Goal: Information Seeking & Learning: Learn about a topic

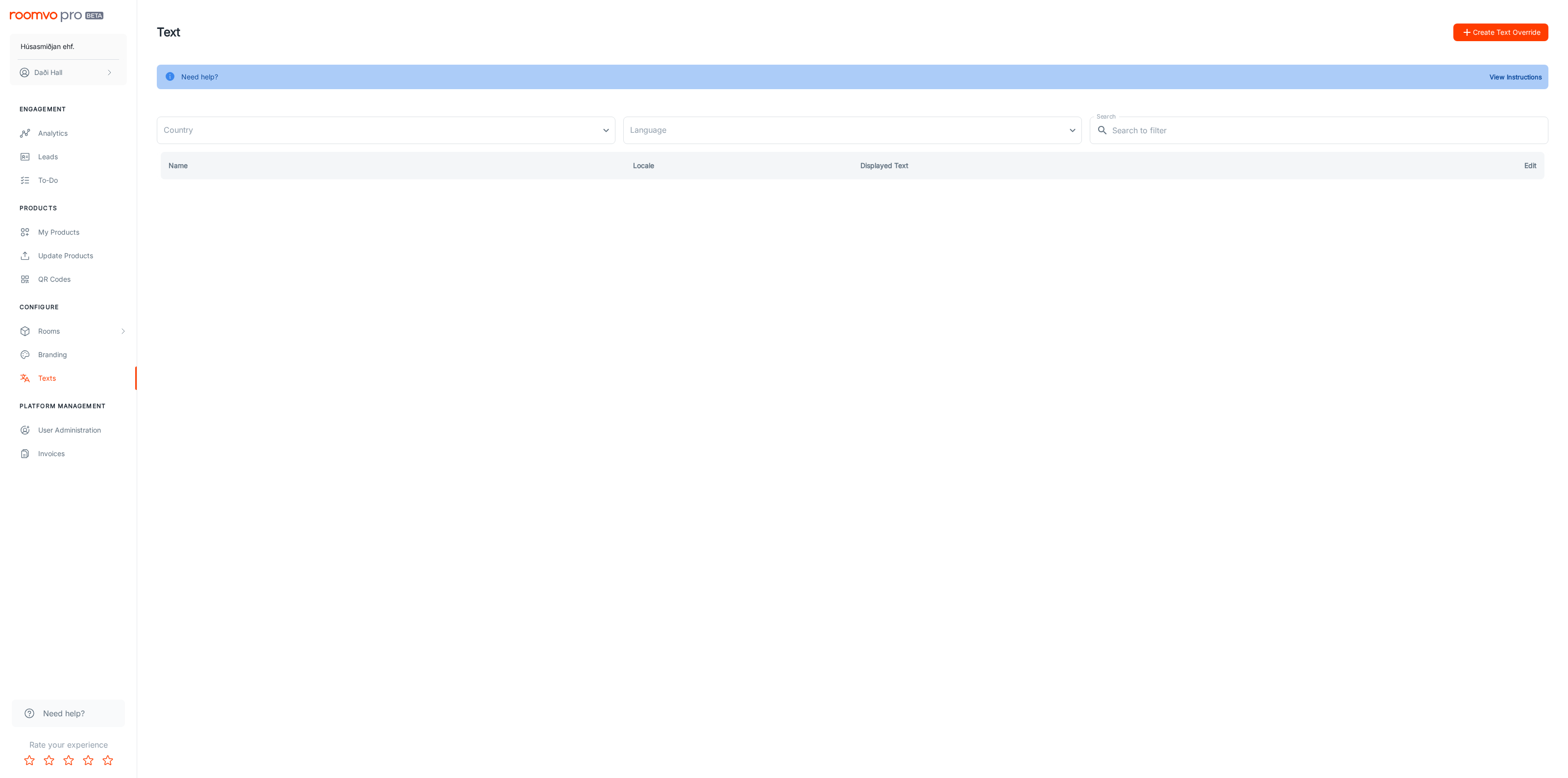
type input "[GEOGRAPHIC_DATA]"
type input "en-us"
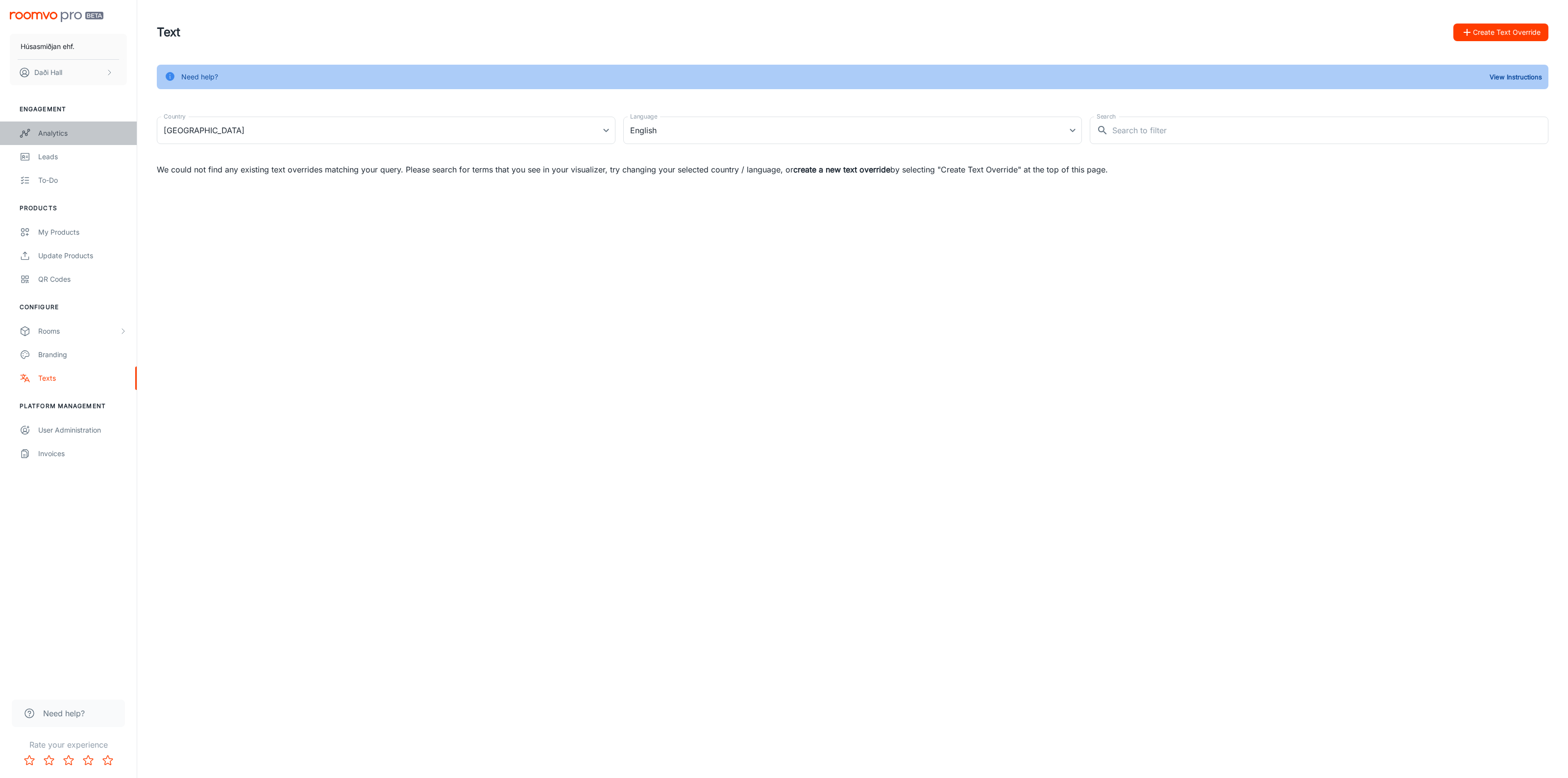
click at [55, 136] on div "Analytics" at bounding box center [82, 133] width 89 height 11
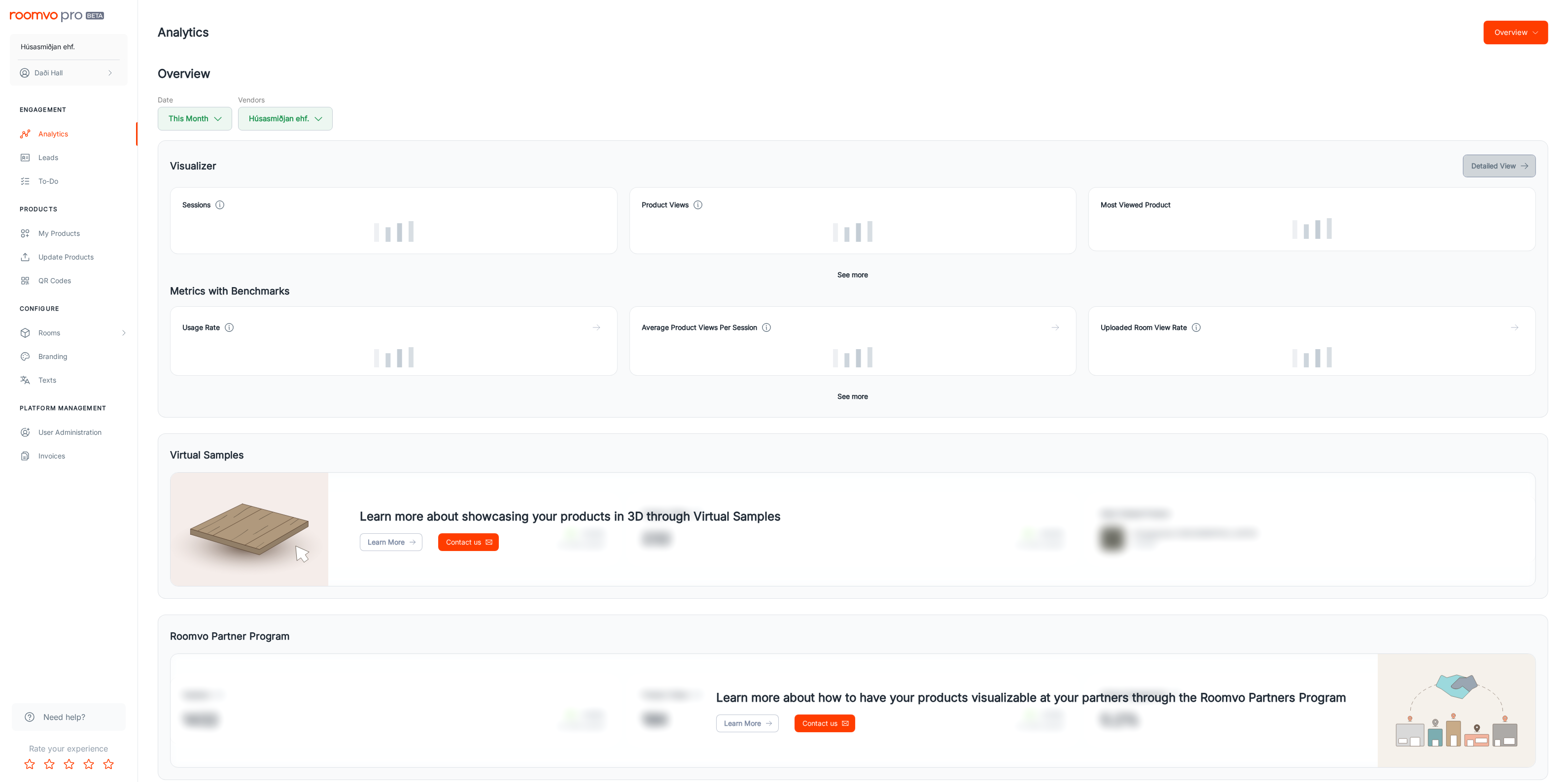
click at [1485, 158] on button "Detailed View" at bounding box center [1499, 166] width 73 height 23
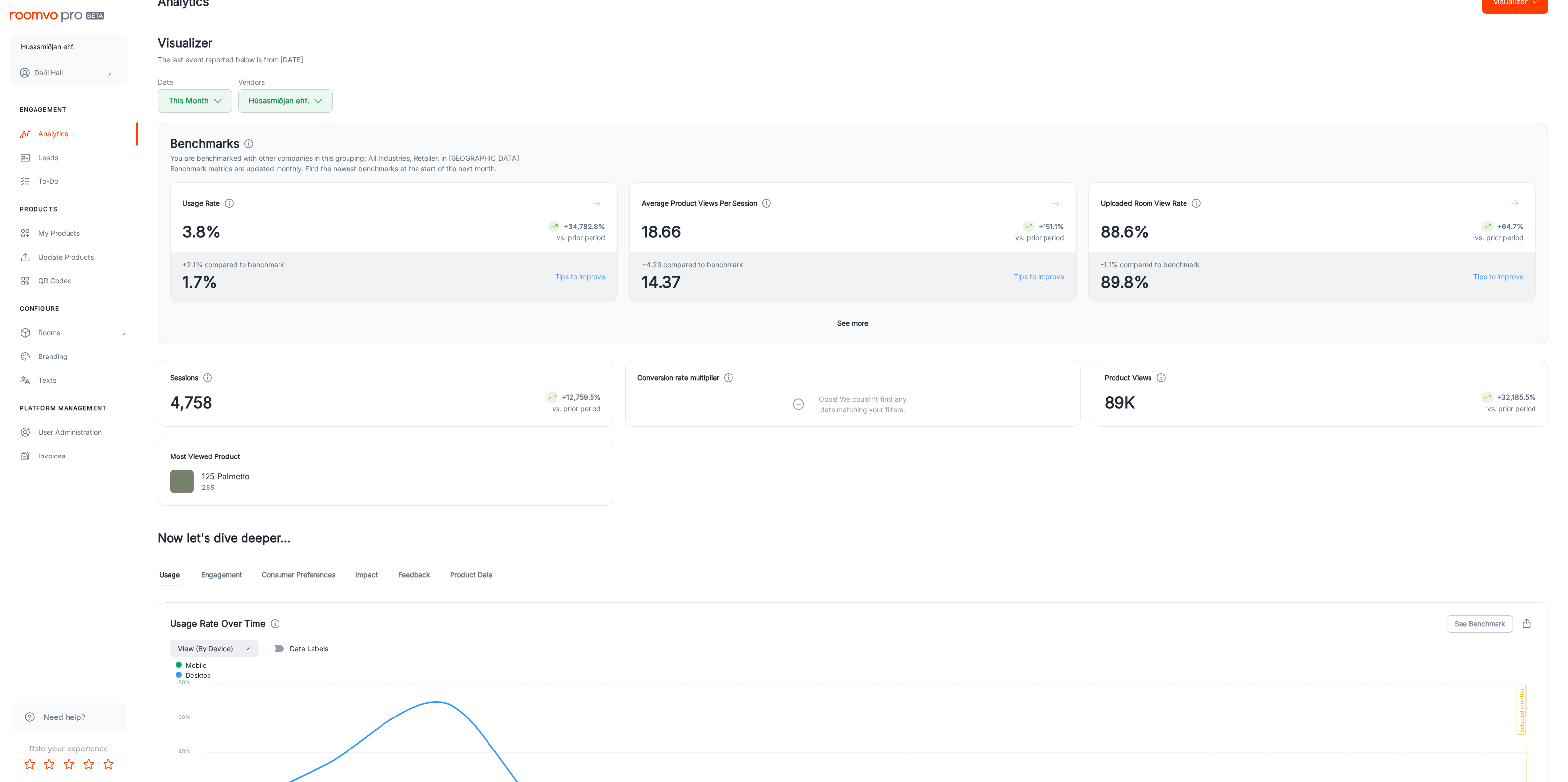
scroll to position [277, 0]
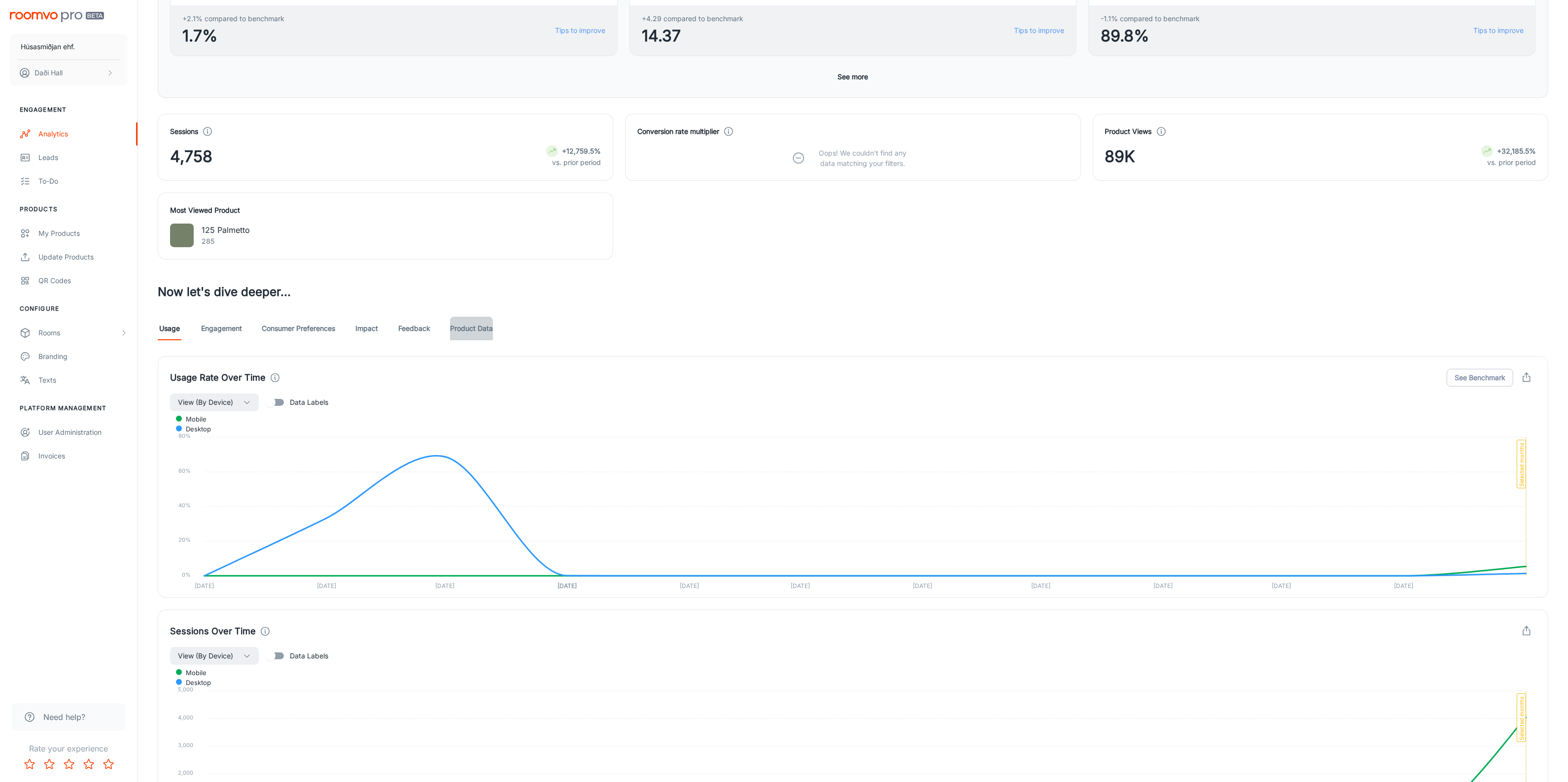
click at [476, 326] on link "Product Data" at bounding box center [472, 329] width 43 height 24
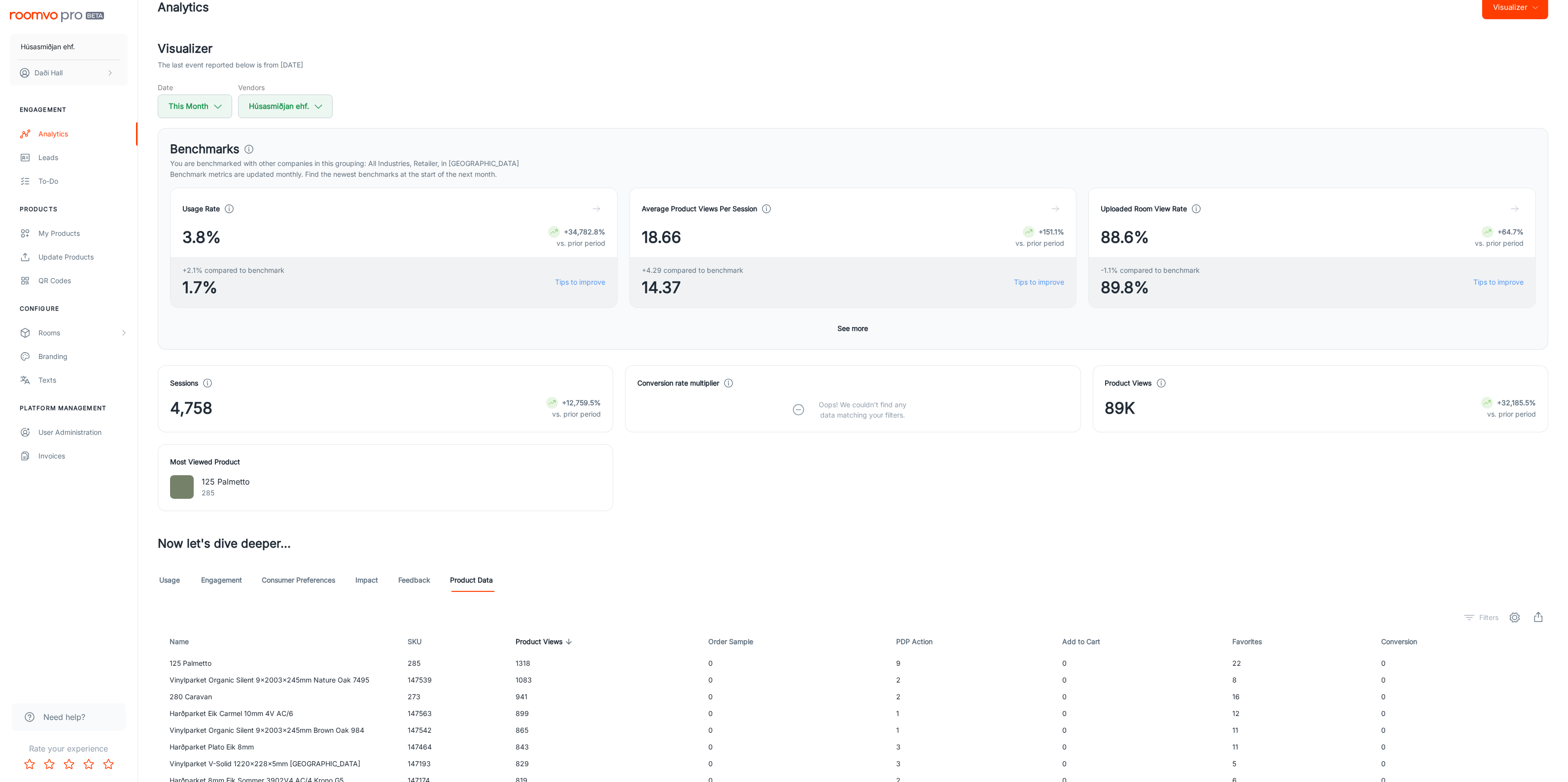
scroll to position [128, 0]
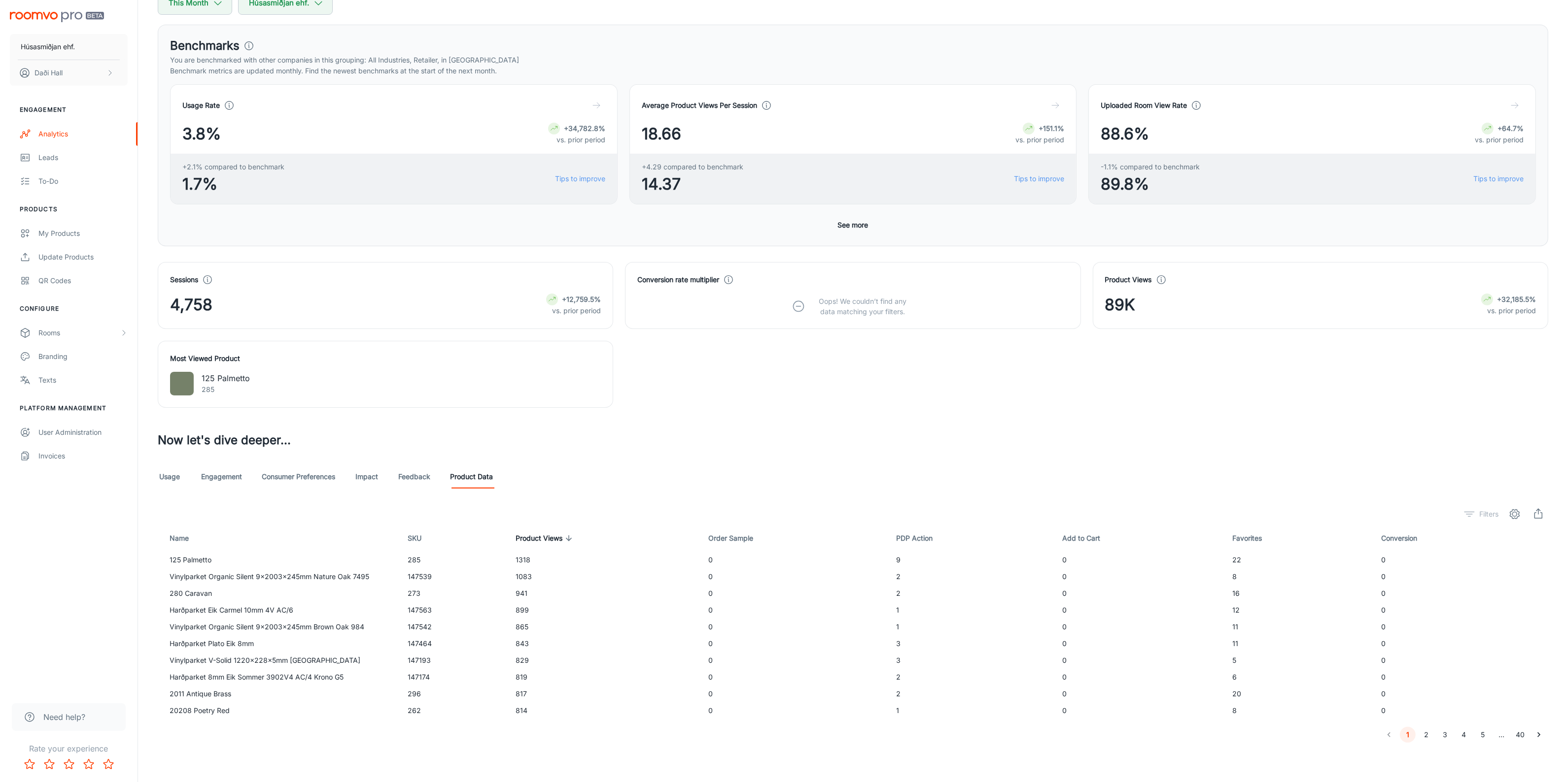
click at [556, 538] on span "Product Views" at bounding box center [545, 538] width 59 height 12
click at [1426, 734] on button "2" at bounding box center [1426, 735] width 16 height 16
click at [1237, 538] on span "Favorites" at bounding box center [1252, 538] width 42 height 12
click at [1262, 535] on icon at bounding box center [1266, 538] width 9 height 9
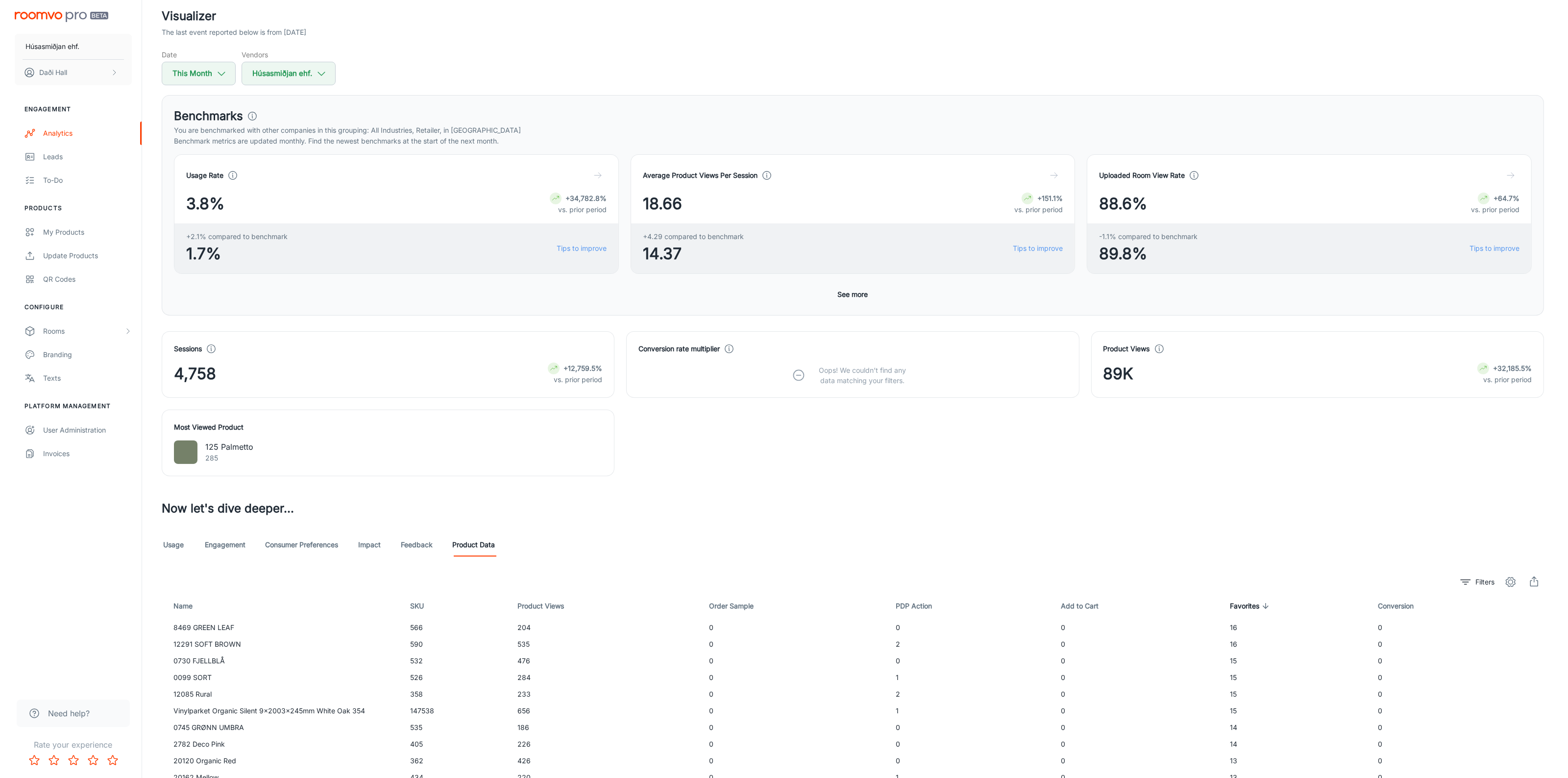
scroll to position [0, 0]
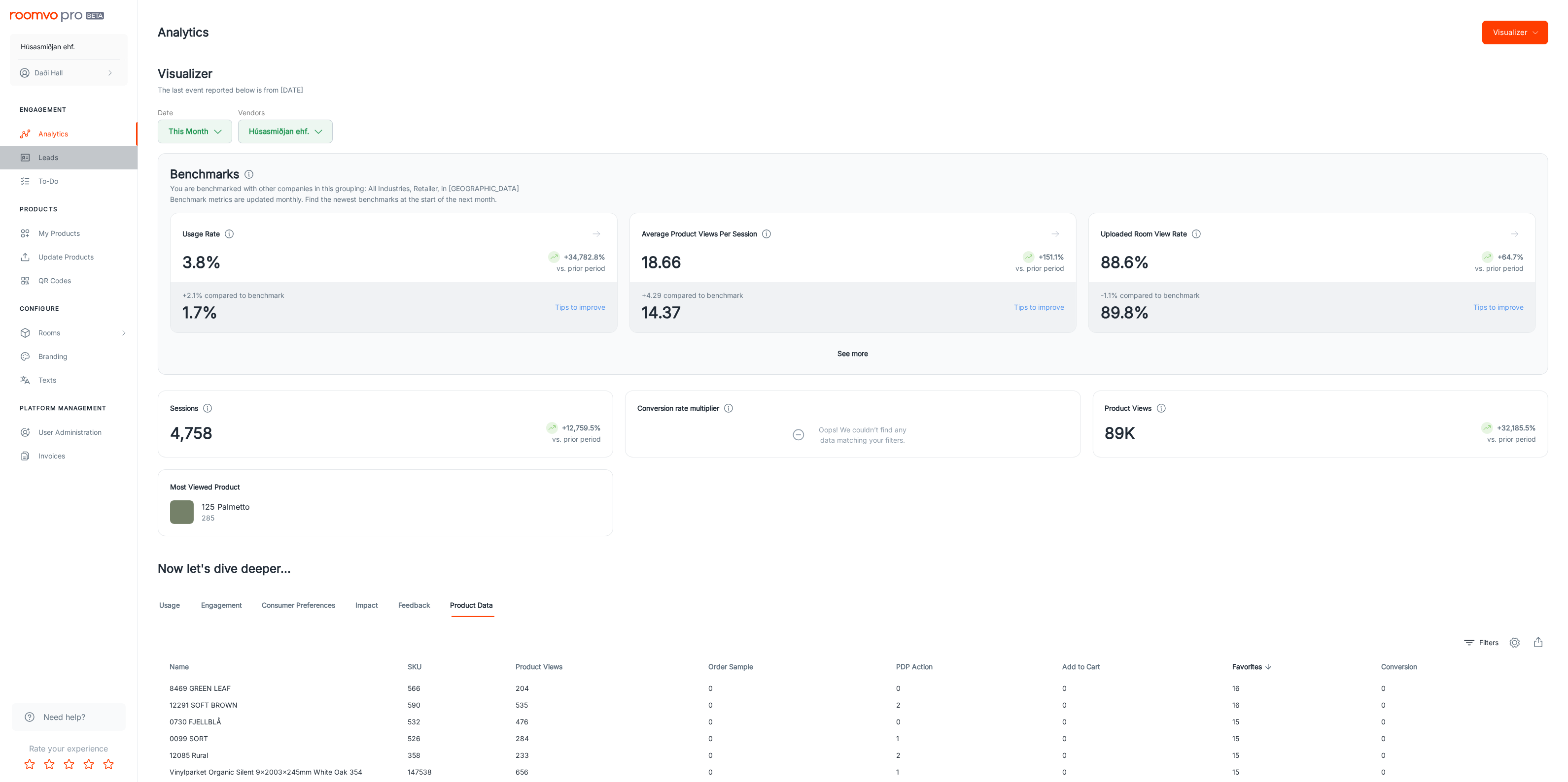
click at [51, 155] on div "Leads" at bounding box center [82, 158] width 90 height 11
